Goal: Task Accomplishment & Management: Manage account settings

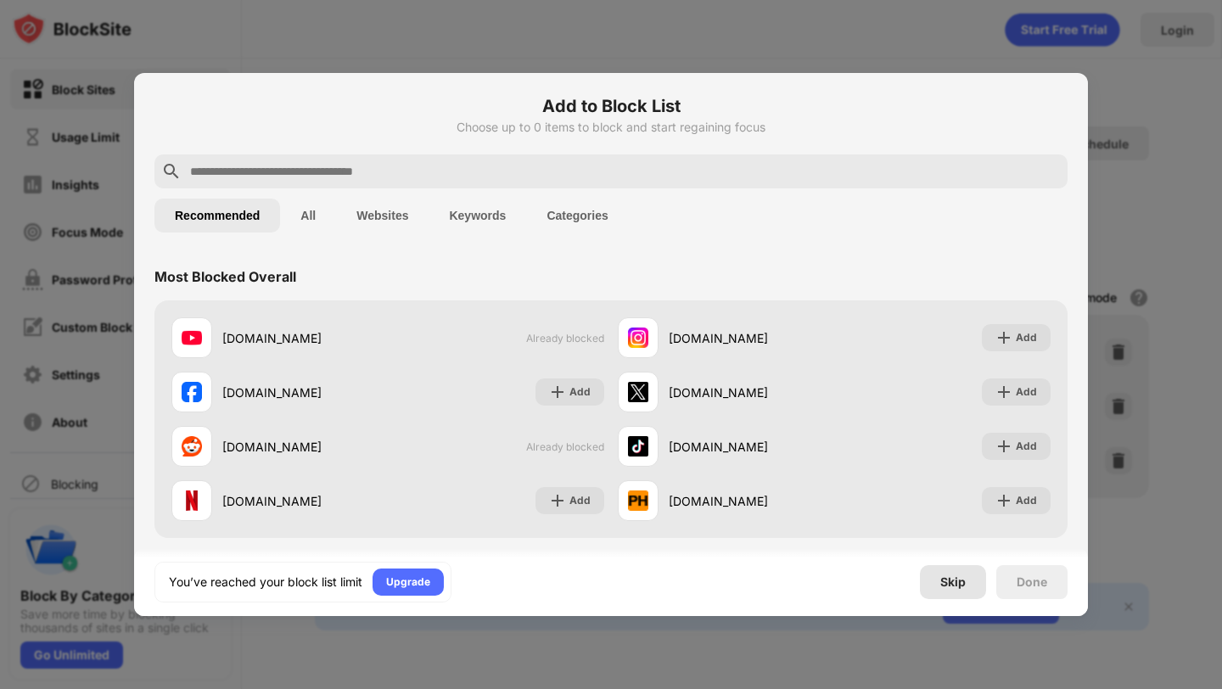
click at [960, 576] on div "Skip" at bounding box center [952, 582] width 25 height 14
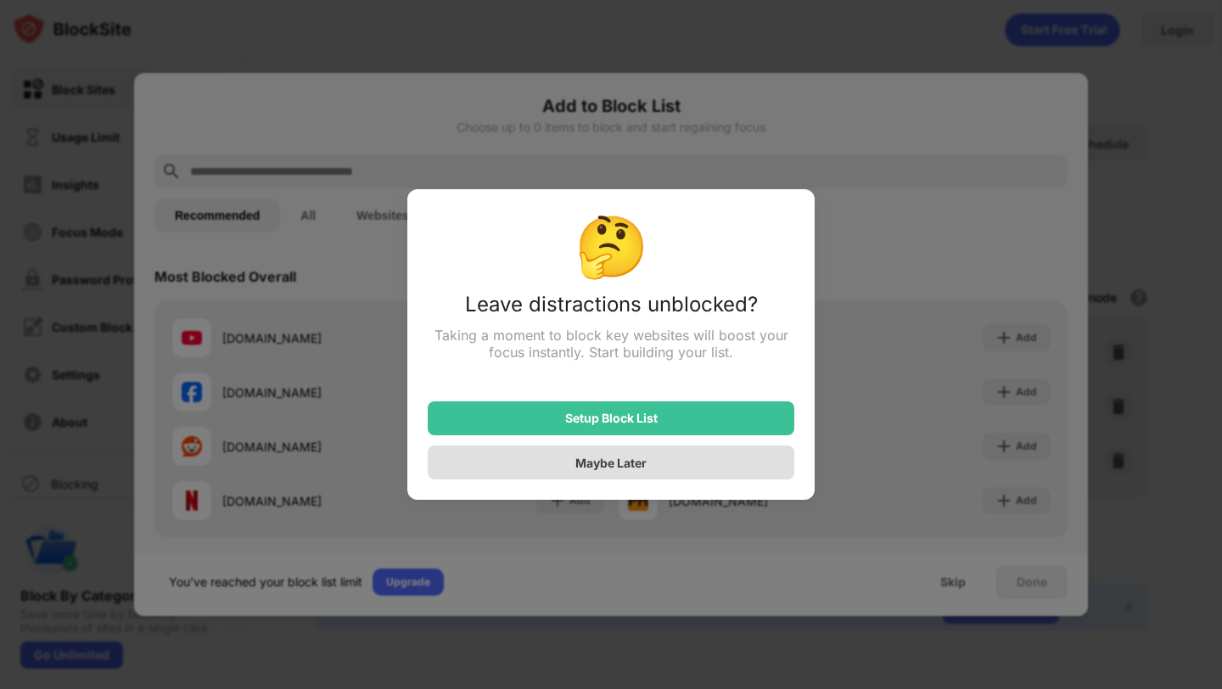
click at [747, 461] on div "Maybe Later" at bounding box center [611, 462] width 367 height 34
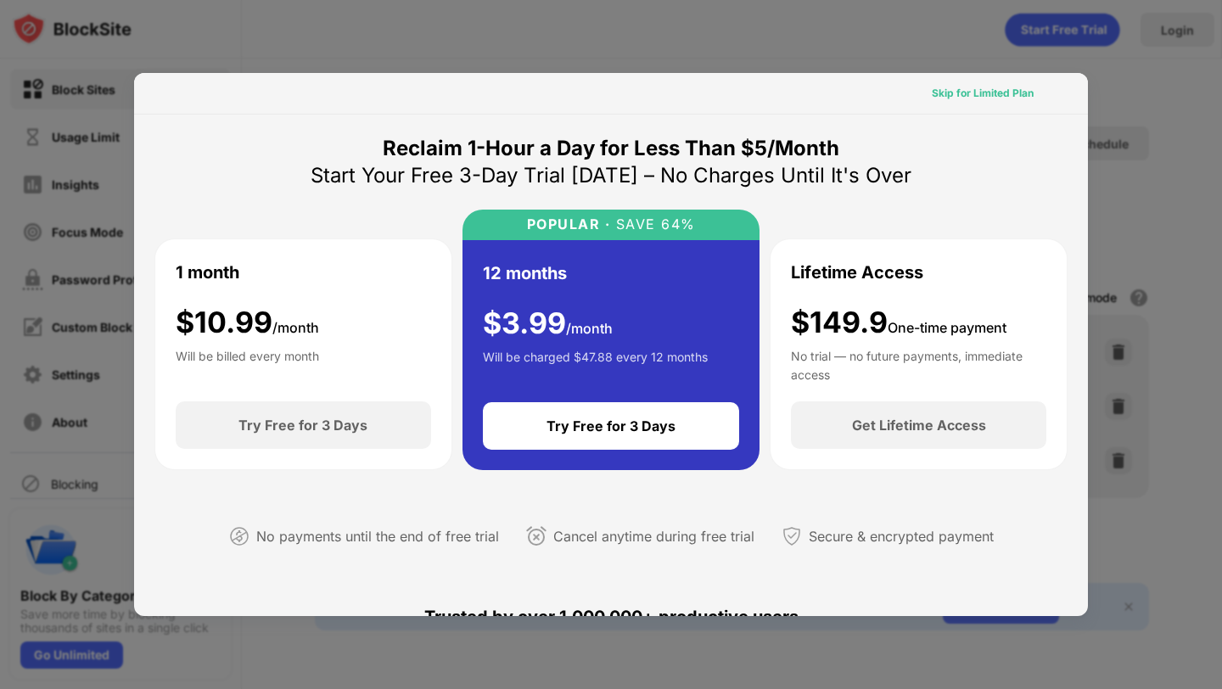
click at [993, 87] on div "Skip for Limited Plan" at bounding box center [983, 93] width 102 height 17
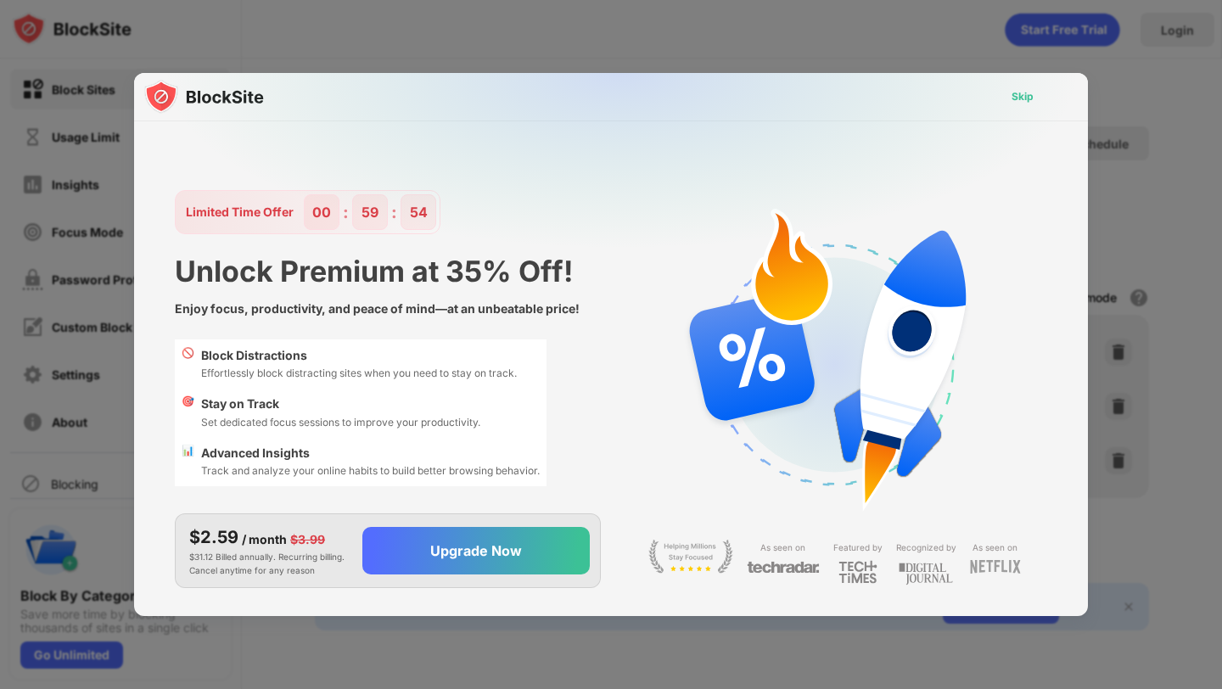
click at [1027, 87] on div "Skip" at bounding box center [1022, 96] width 49 height 27
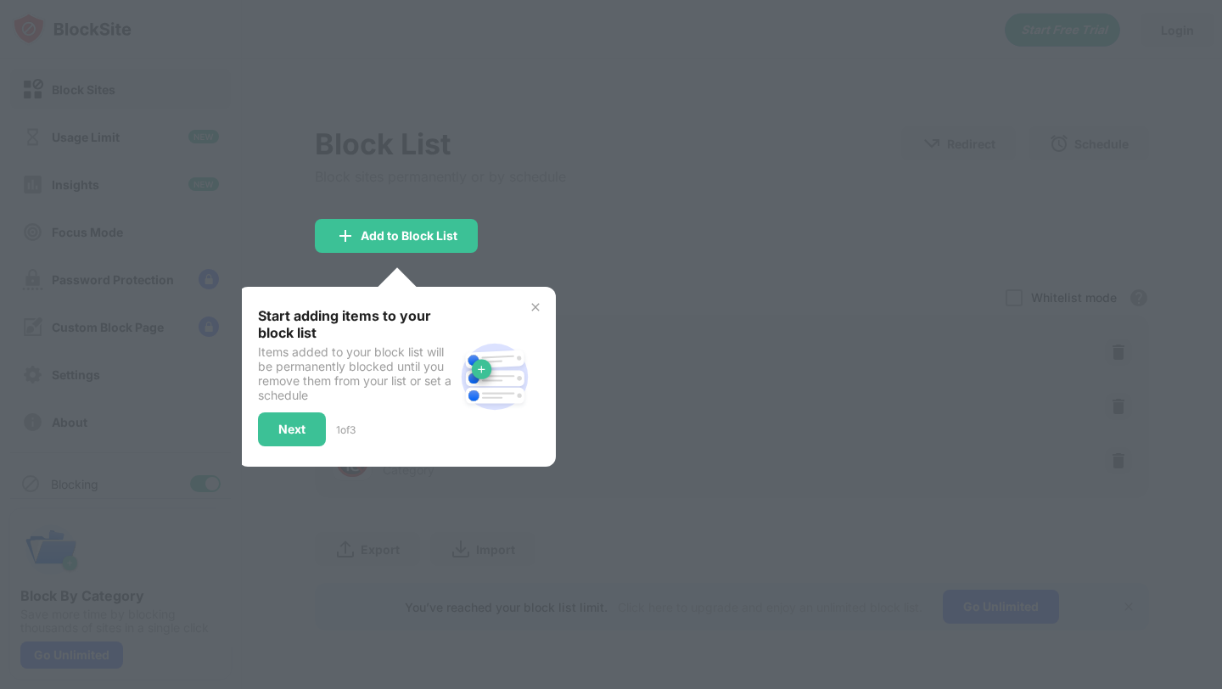
click at [546, 305] on div "Start adding items to your block list Items added to your block list will be pe…" at bounding box center [397, 377] width 318 height 180
click at [534, 305] on img at bounding box center [536, 307] width 14 height 14
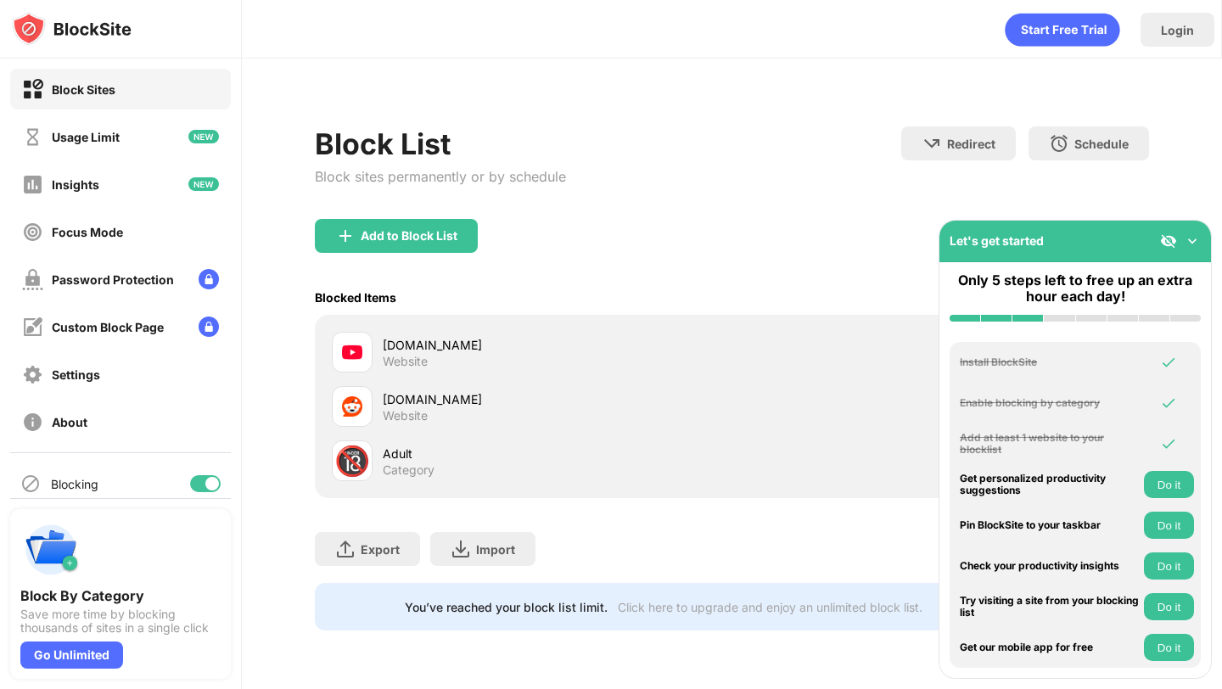
click at [1195, 233] on img at bounding box center [1192, 240] width 17 height 17
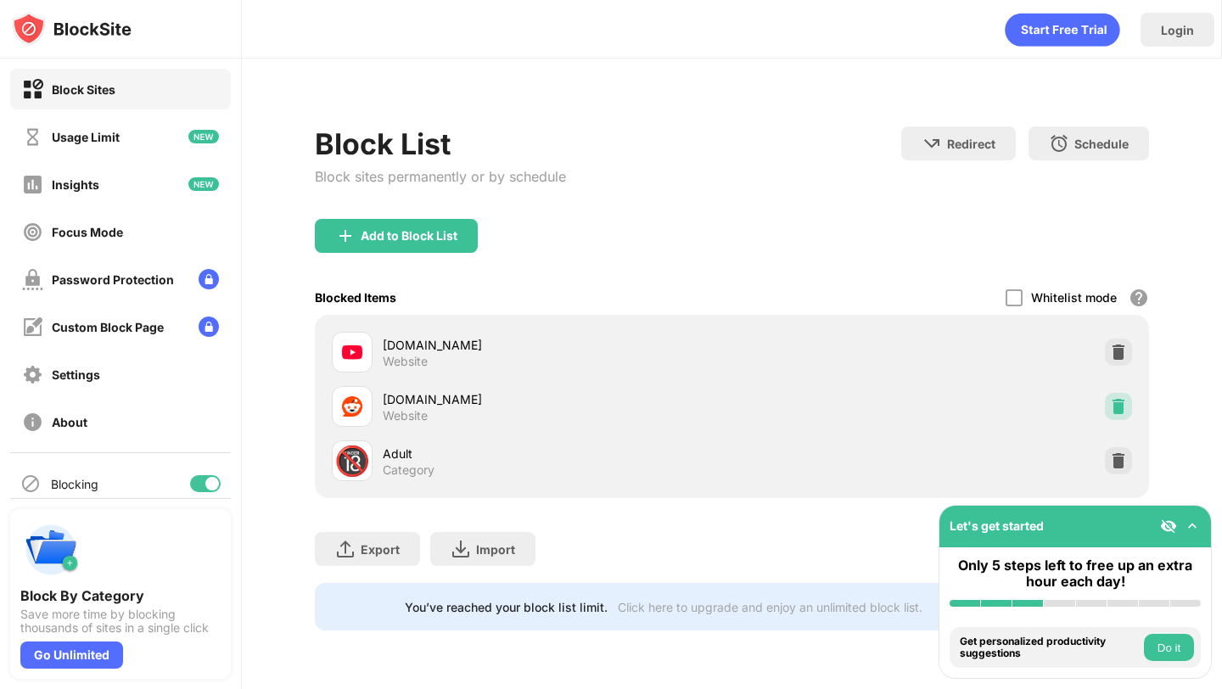
click at [1122, 405] on img at bounding box center [1118, 406] width 17 height 17
